Goal: Task Accomplishment & Management: Manage account settings

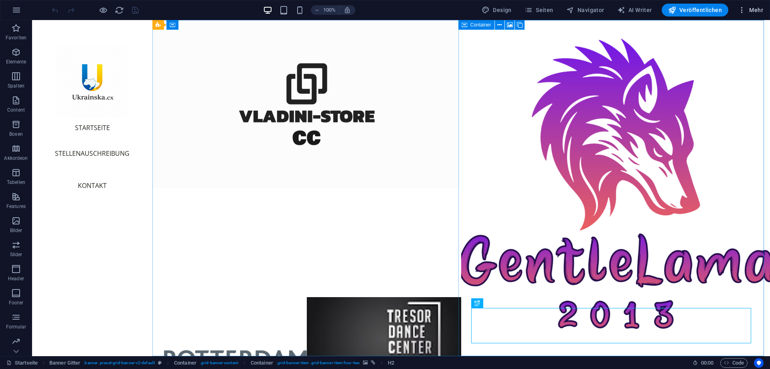
click at [750, 9] on span "Mehr" at bounding box center [750, 10] width 25 height 8
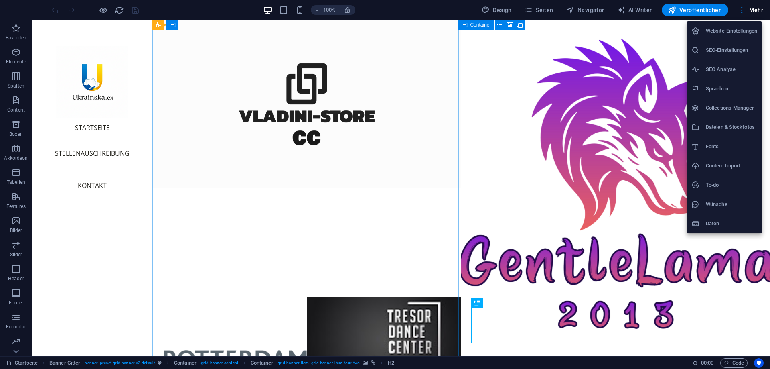
click at [11, 13] on div at bounding box center [385, 184] width 770 height 369
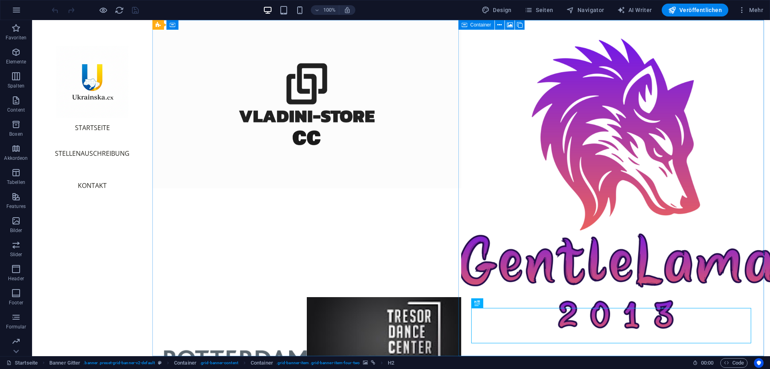
click at [18, 12] on icon "button" at bounding box center [17, 10] width 10 height 10
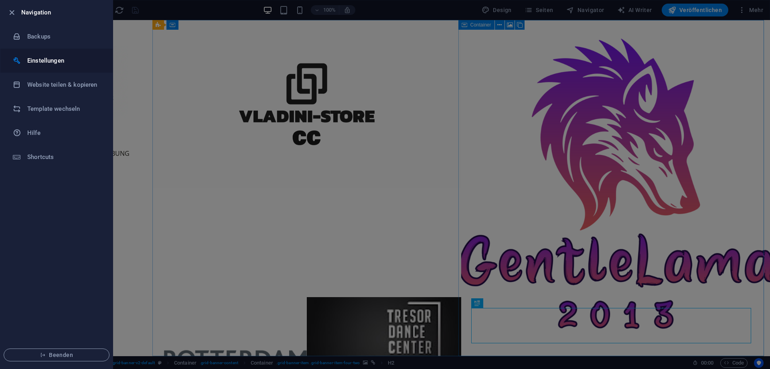
click at [40, 58] on h6 "Einstellungen" at bounding box center [64, 61] width 74 height 10
select select "de"
select select "dark"
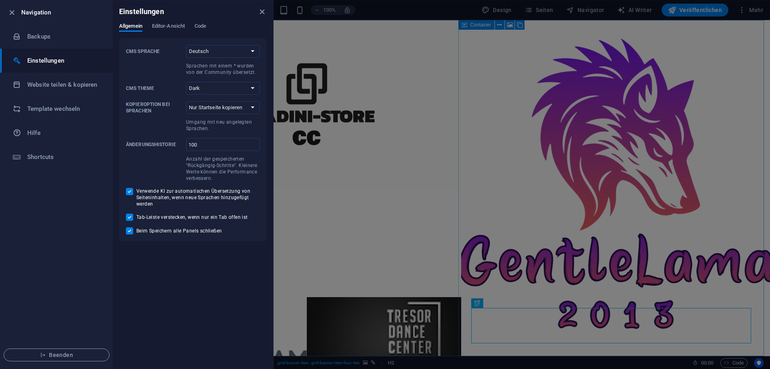
click at [759, 11] on div at bounding box center [385, 184] width 770 height 369
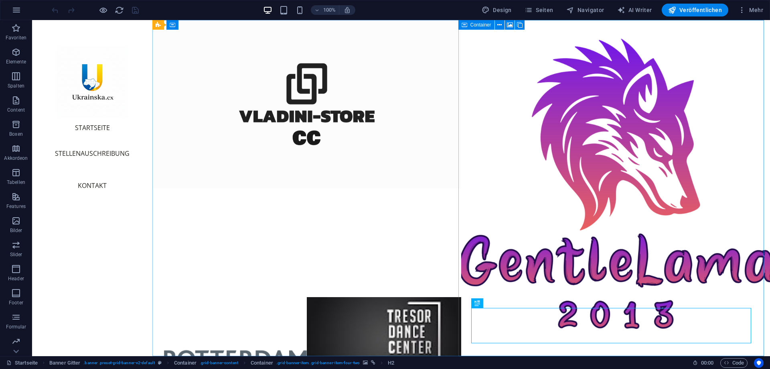
click at [759, 11] on span "Mehr" at bounding box center [750, 10] width 25 height 8
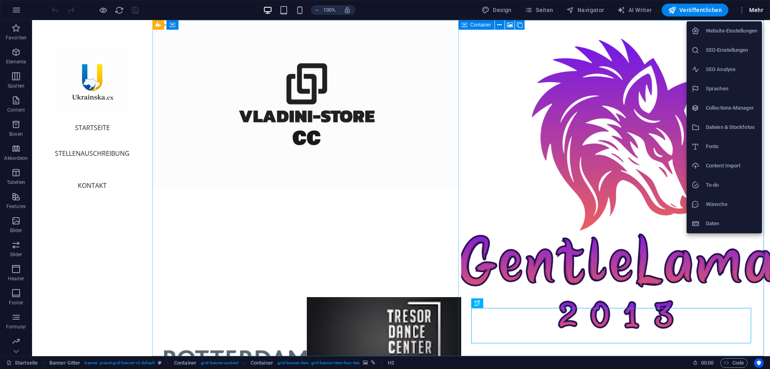
click at [743, 12] on div at bounding box center [385, 184] width 770 height 369
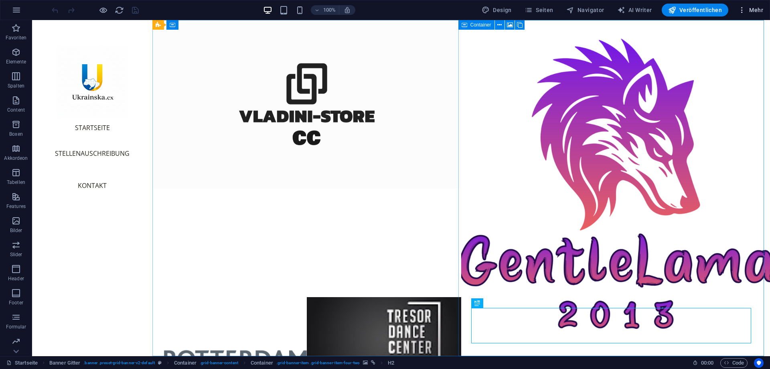
click at [741, 10] on icon "button" at bounding box center [742, 10] width 8 height 8
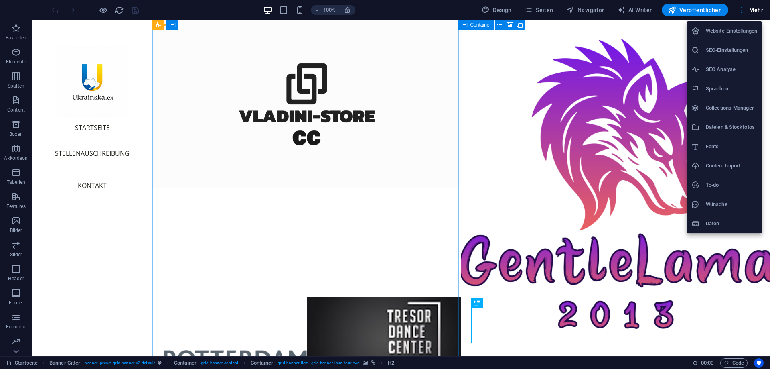
click at [728, 32] on h6 "Website-Einstellungen" at bounding box center [731, 31] width 51 height 10
